Goal: Find contact information: Find contact information

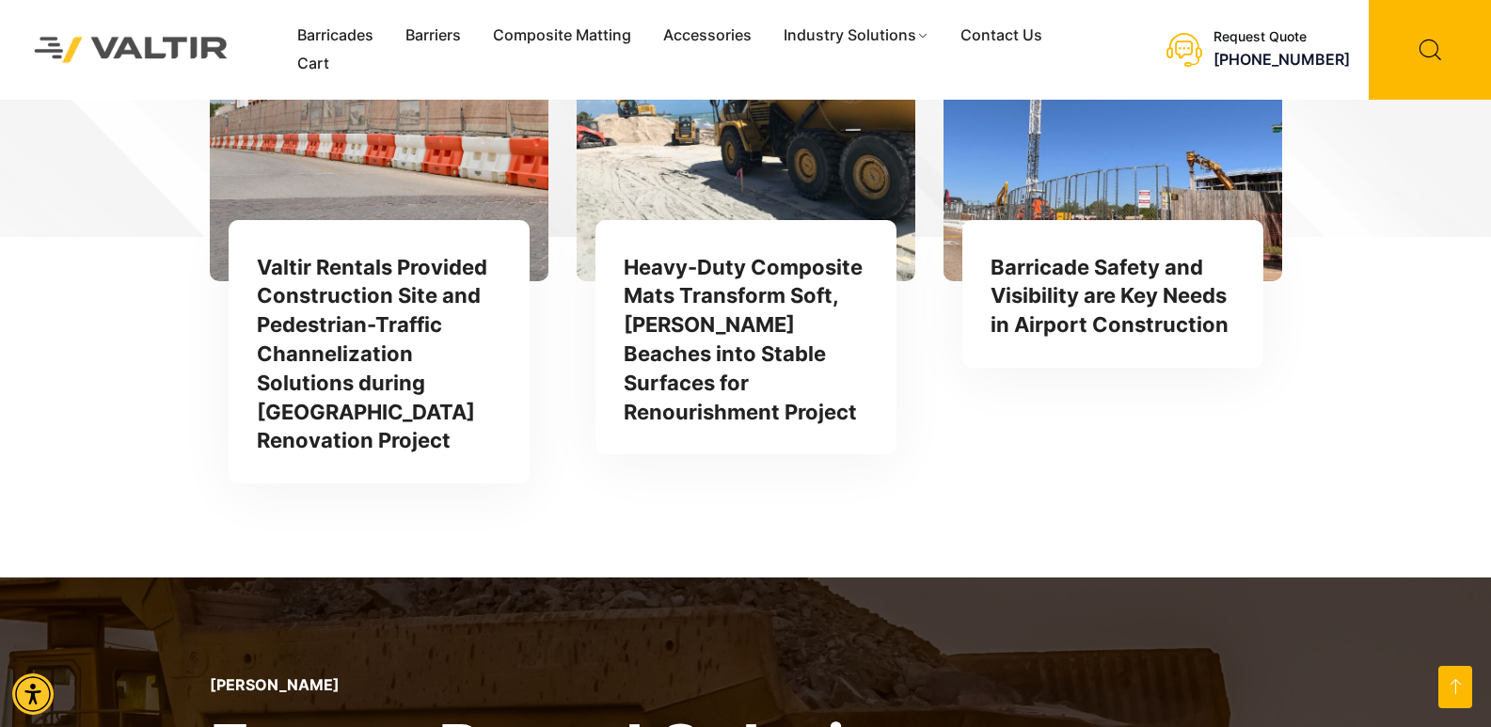
scroll to position [5681, 0]
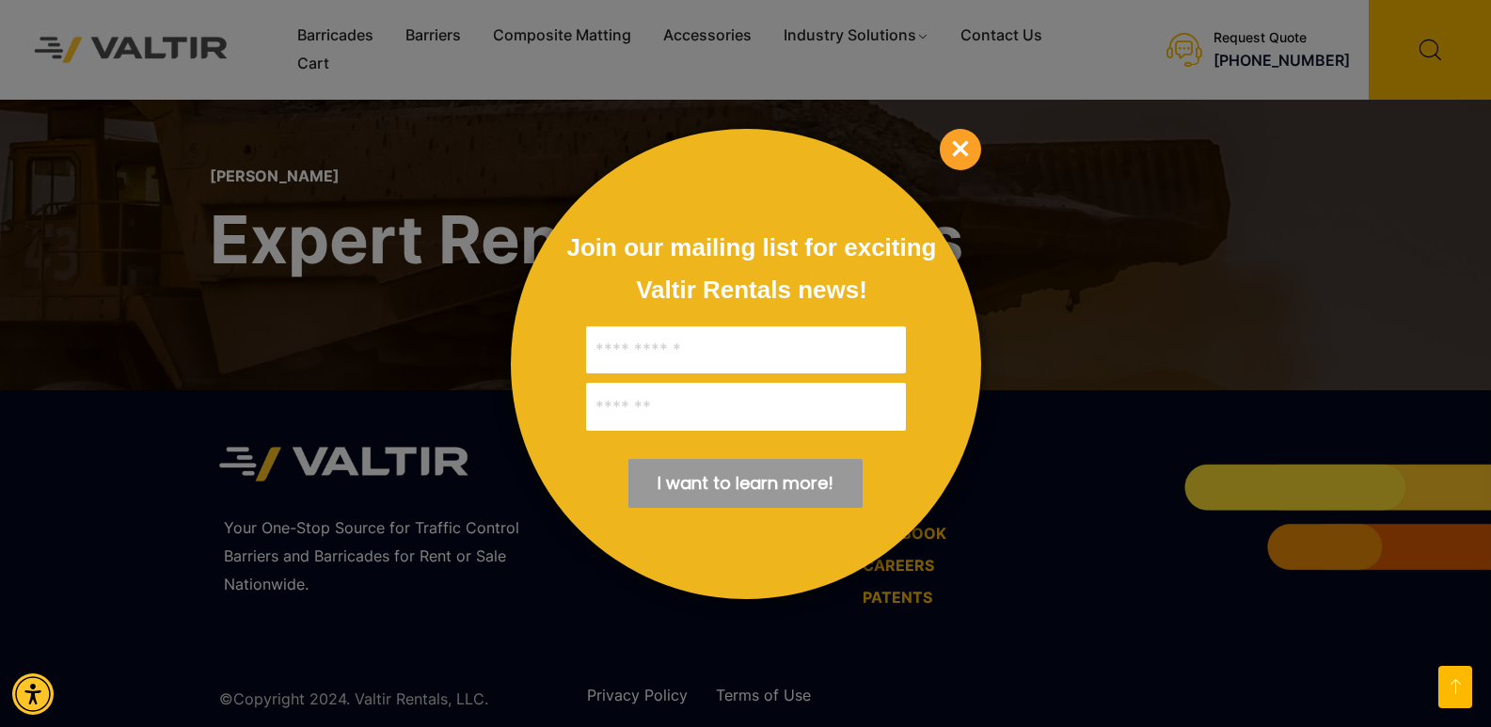
click at [960, 144] on span "×" at bounding box center [960, 149] width 41 height 41
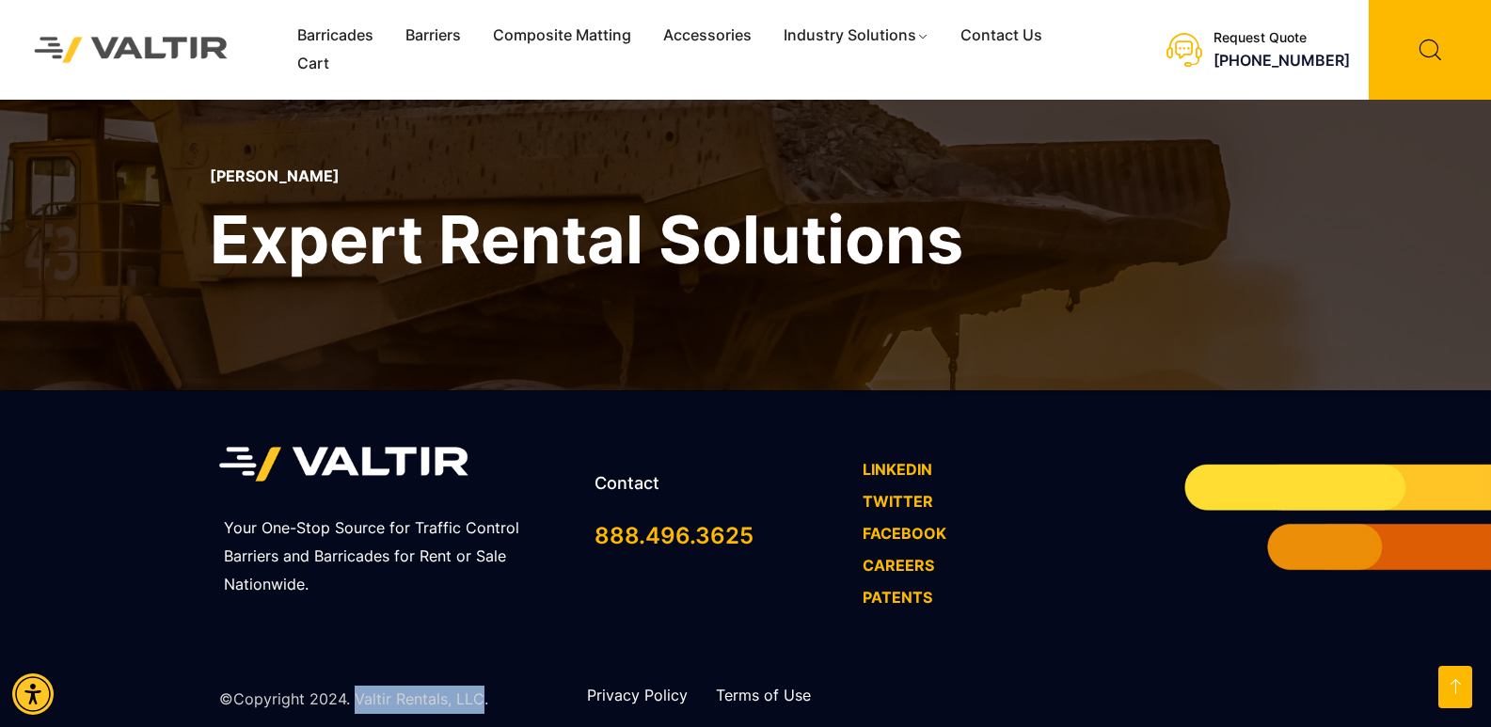
copy p "Valtir Rentals, LLC"
drag, startPoint x: 356, startPoint y: 669, endPoint x: 496, endPoint y: 663, distance: 140.2
click at [479, 686] on p "©Copyright 2024. Valtir Rentals, LLC." at bounding box center [353, 700] width 269 height 28
click at [911, 524] on link "FACEBOOK" at bounding box center [904, 533] width 84 height 19
click at [907, 524] on link "FACEBOOK" at bounding box center [904, 533] width 84 height 19
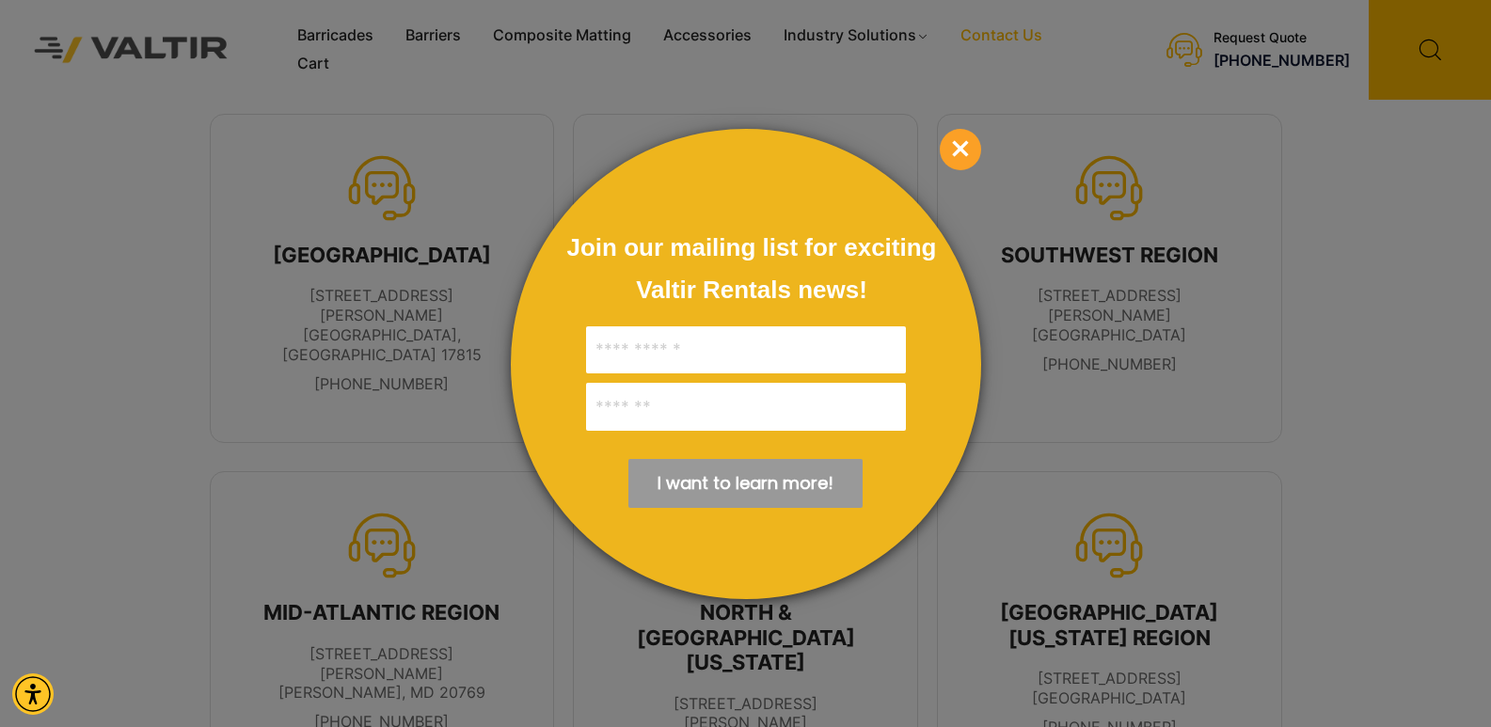
click at [969, 148] on span "×" at bounding box center [960, 149] width 41 height 41
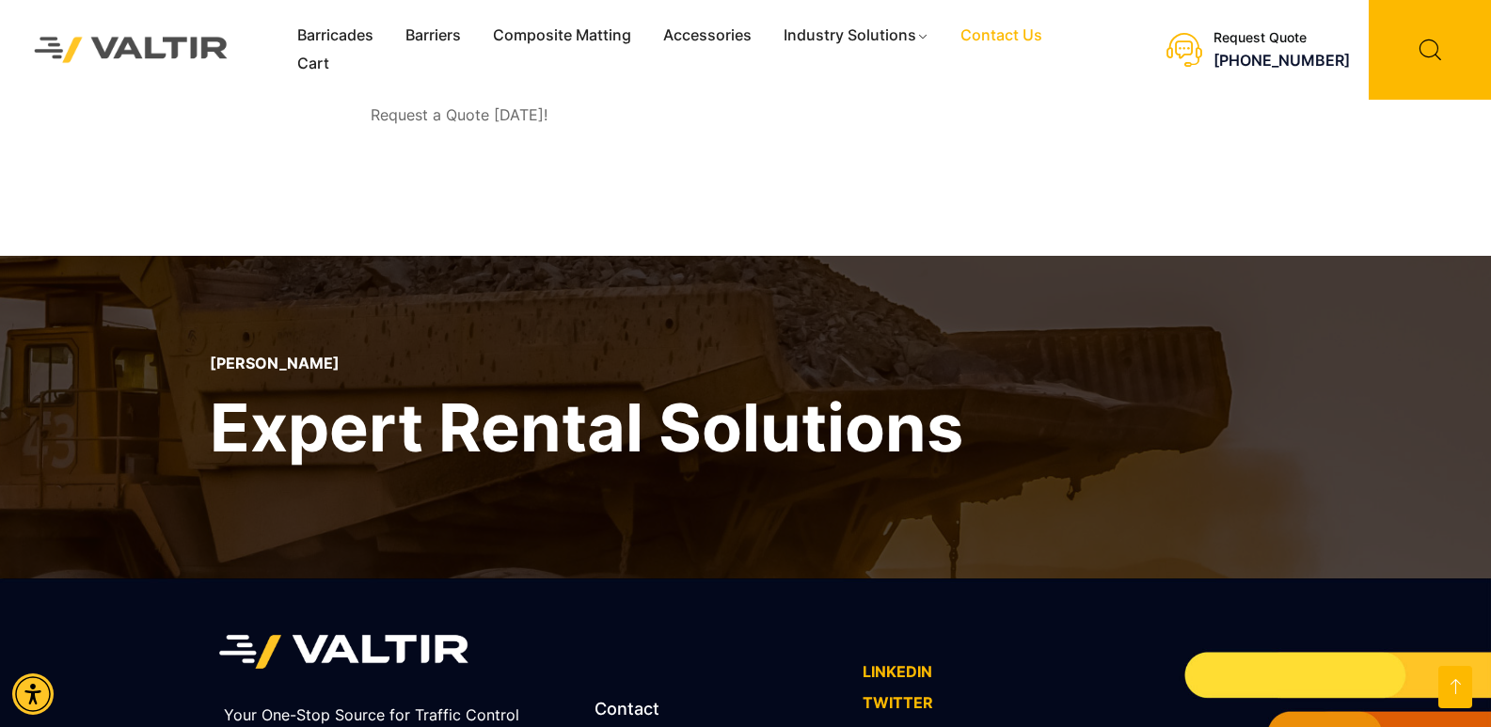
scroll to position [1430, 0]
